Goal: Book appointment/travel/reservation

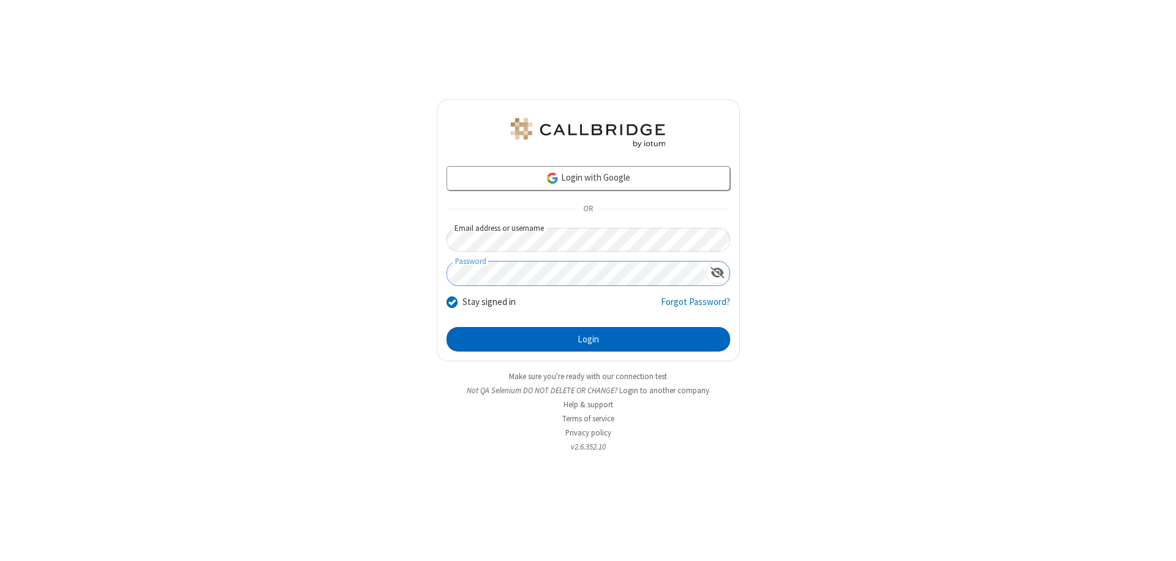
click at [588, 339] on button "Login" at bounding box center [589, 339] width 284 height 25
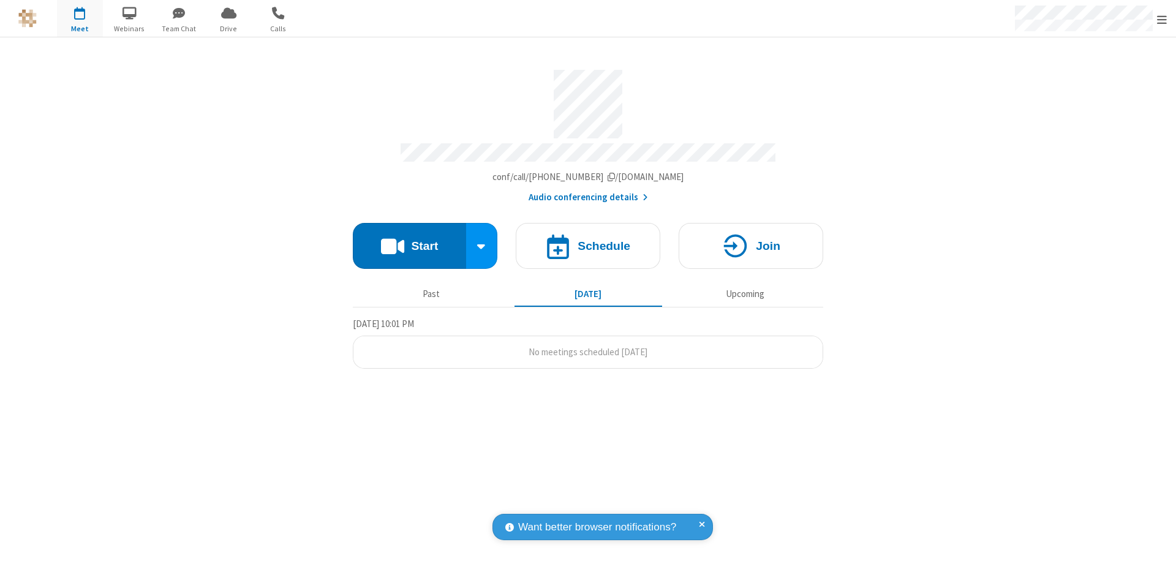
click at [1162, 19] on span "Open menu" at bounding box center [1162, 19] width 10 height 12
click at [80, 18] on span "button" at bounding box center [80, 12] width 46 height 21
click at [588, 240] on h4 "Schedule" at bounding box center [604, 246] width 53 height 12
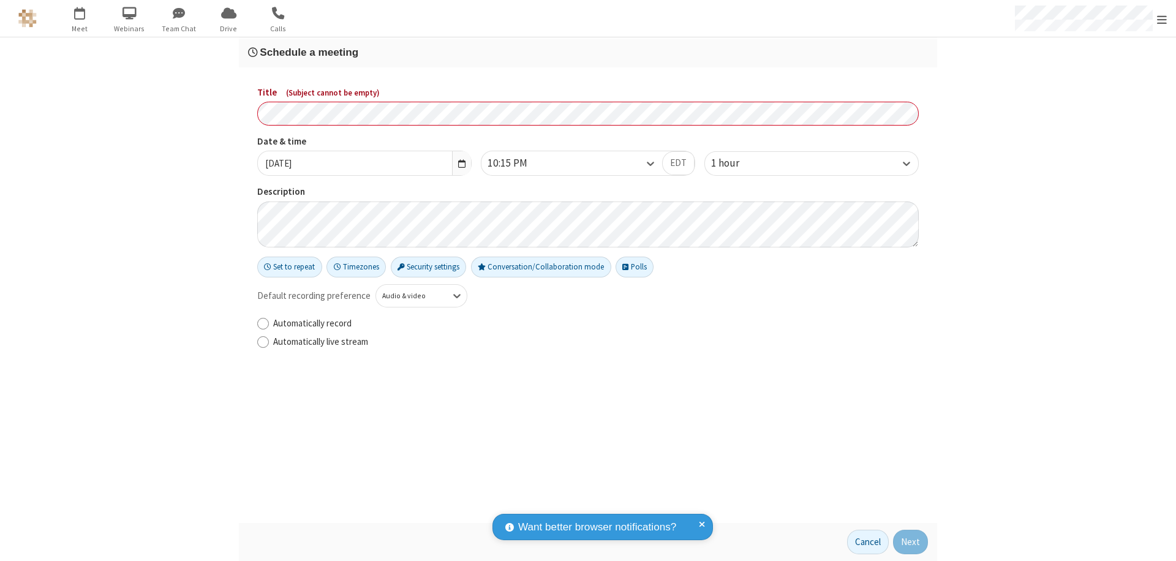
click at [588, 52] on h3 "Schedule a meeting" at bounding box center [588, 53] width 680 height 12
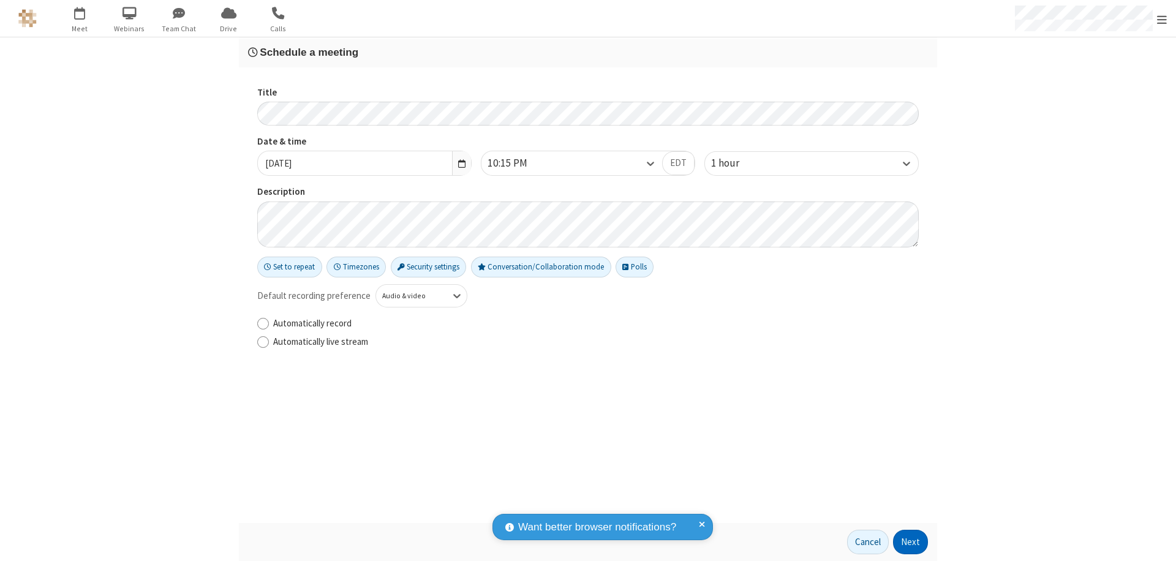
click at [911, 542] on button "Next" at bounding box center [910, 542] width 35 height 25
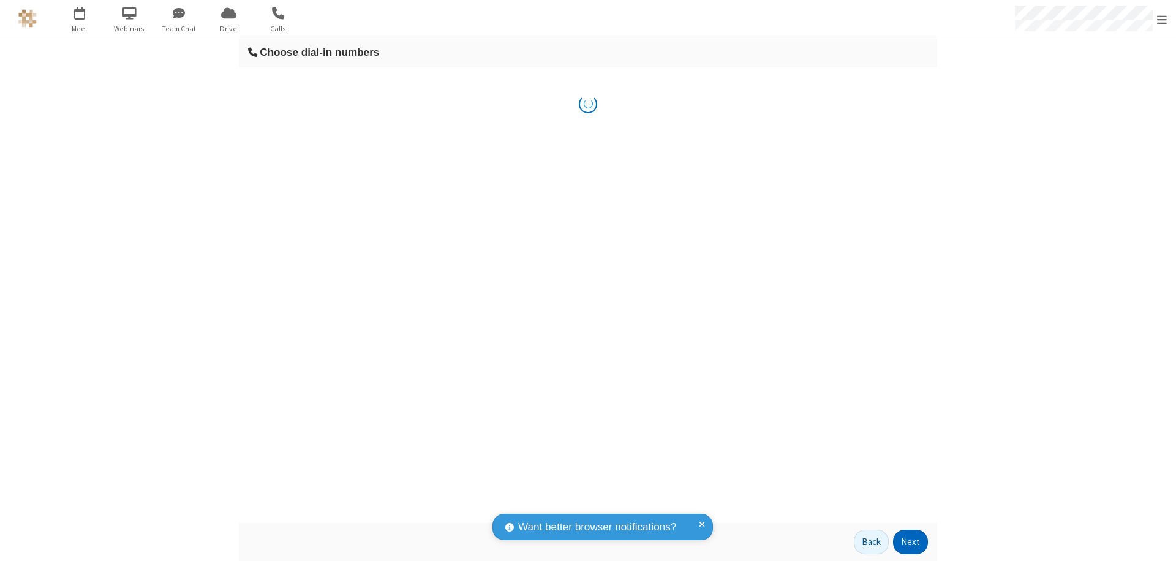
click at [911, 542] on button "Next" at bounding box center [910, 542] width 35 height 25
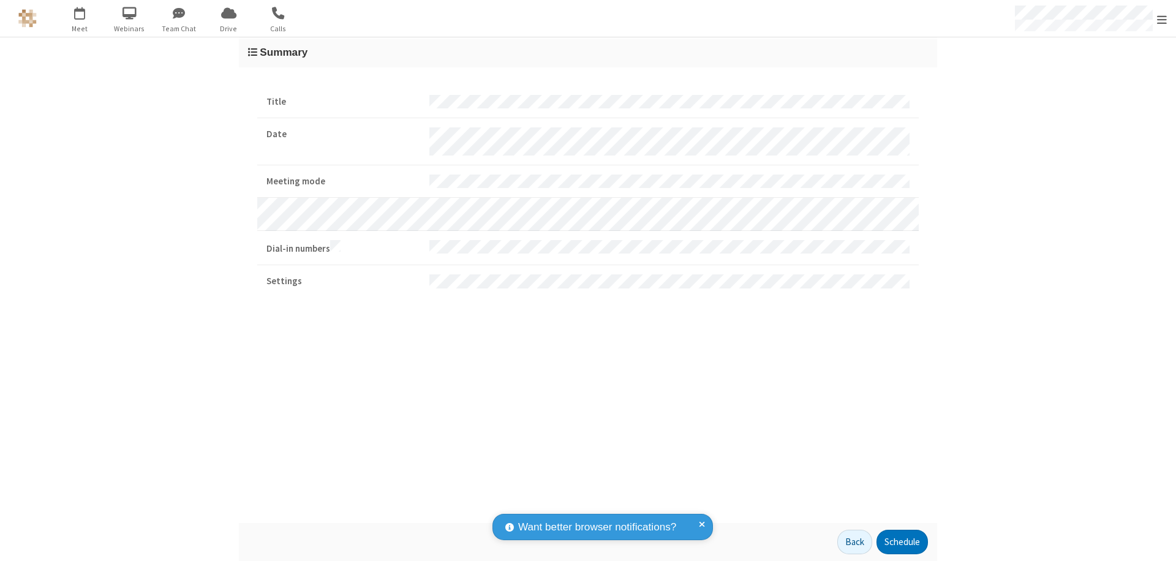
click at [902, 542] on button "Schedule" at bounding box center [902, 542] width 51 height 25
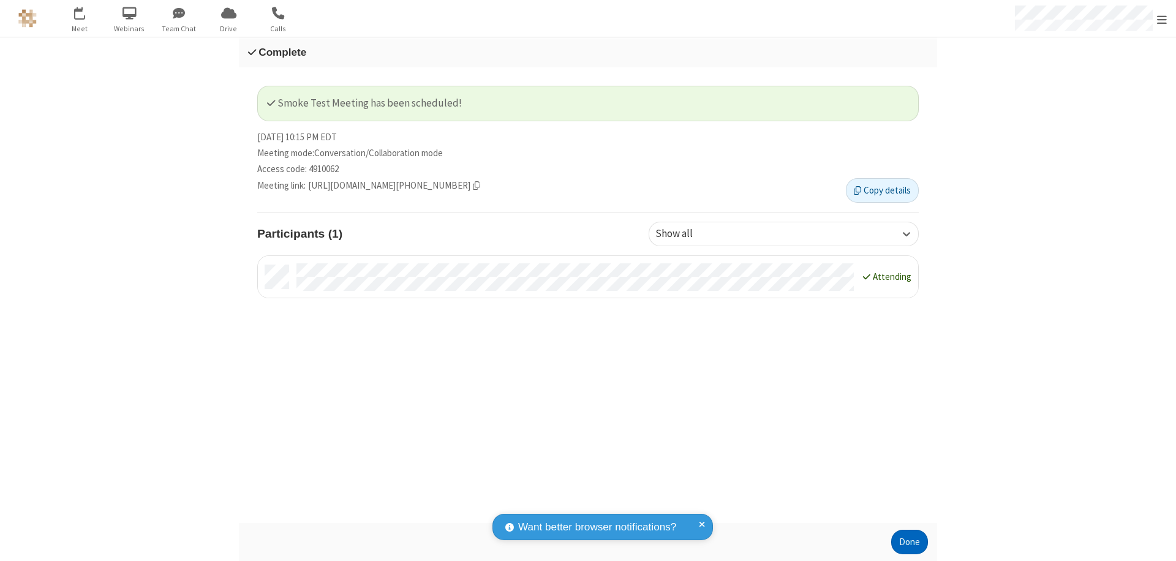
click at [910, 542] on button "Done" at bounding box center [909, 542] width 37 height 25
